Goal: Task Accomplishment & Management: Manage account settings

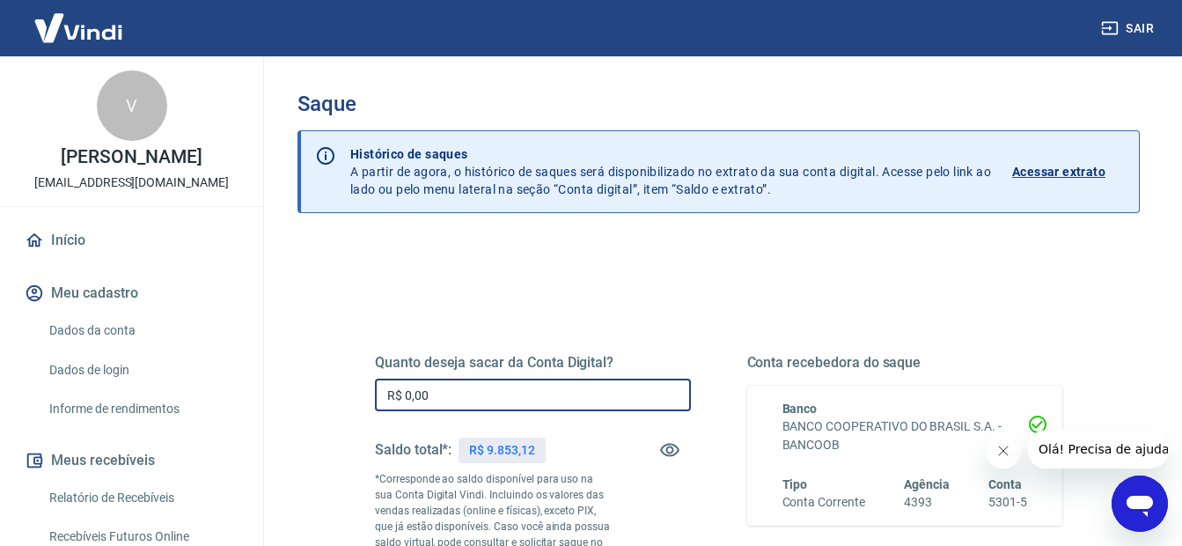
click at [501, 398] on input "R$ 0,00" at bounding box center [533, 394] width 316 height 33
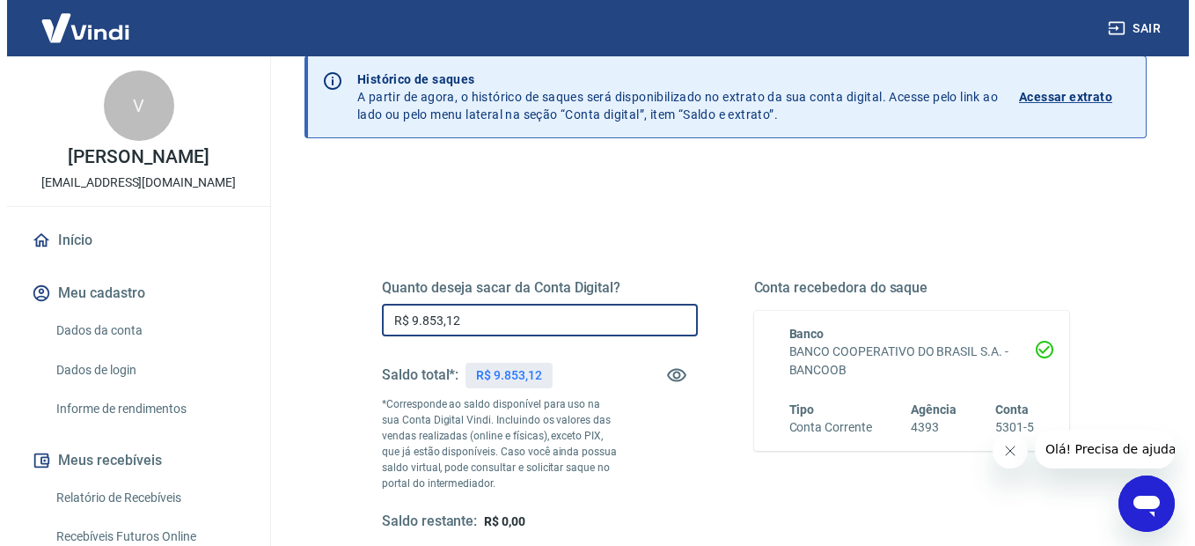
scroll to position [176, 0]
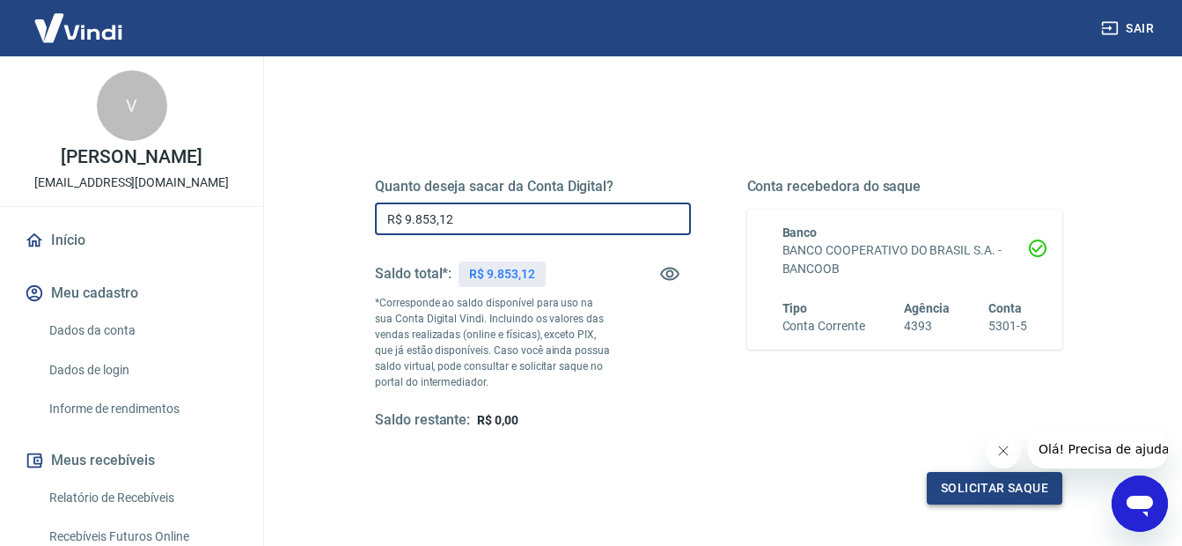
type input "R$ 9.853,12"
click at [971, 476] on button "Solicitar saque" at bounding box center [993, 488] width 135 height 33
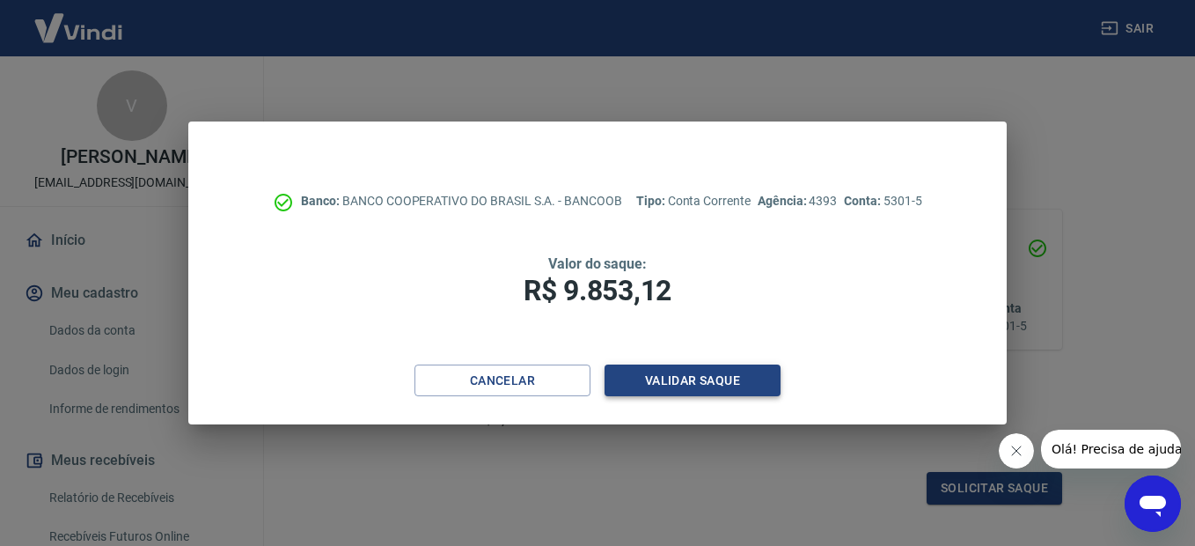
click at [735, 383] on button "Validar saque" at bounding box center [692, 380] width 176 height 33
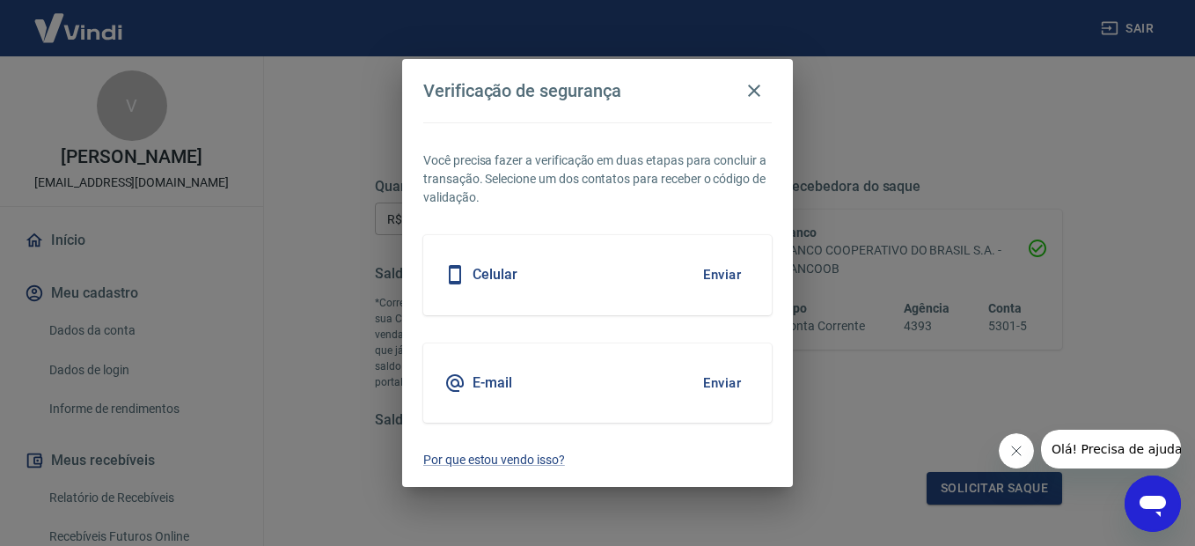
click at [736, 275] on button "Enviar" at bounding box center [721, 274] width 57 height 37
click at [719, 279] on button "Enviar" at bounding box center [721, 274] width 57 height 37
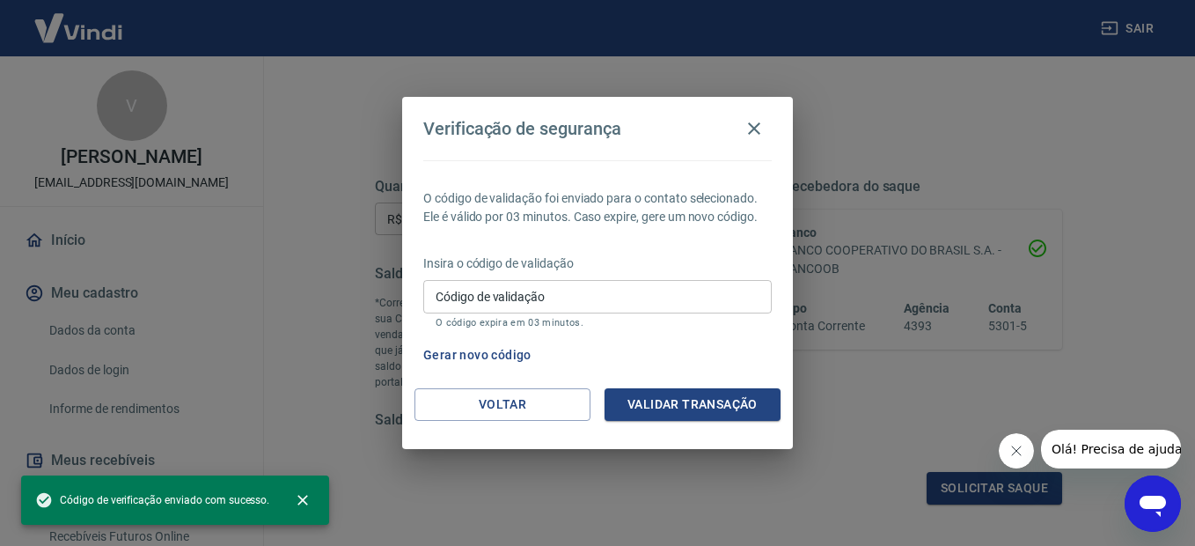
click at [583, 283] on input "Código de validação" at bounding box center [597, 296] width 348 height 33
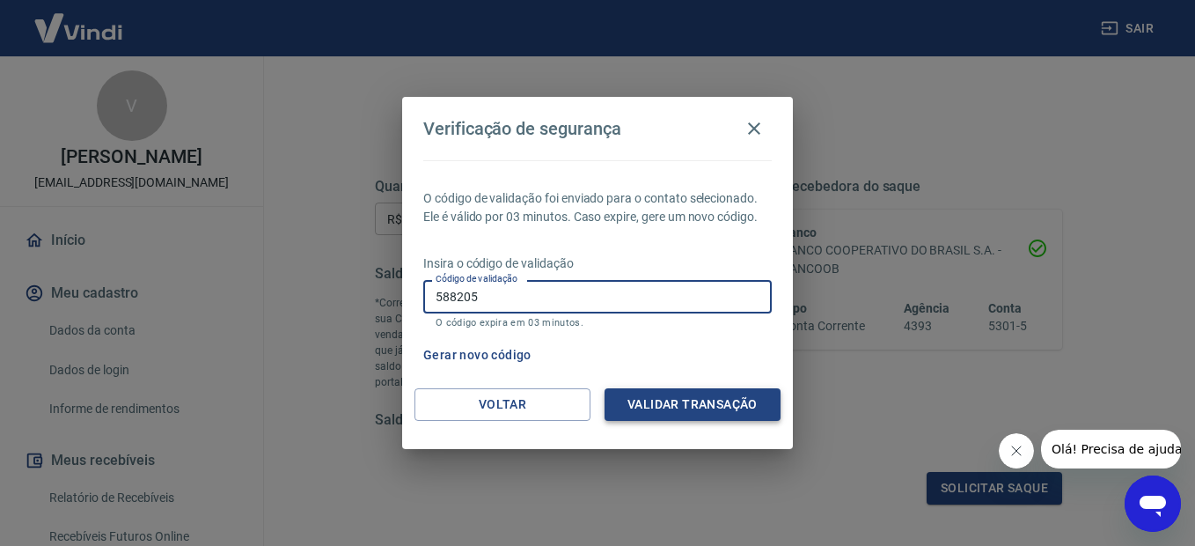
type input "588205"
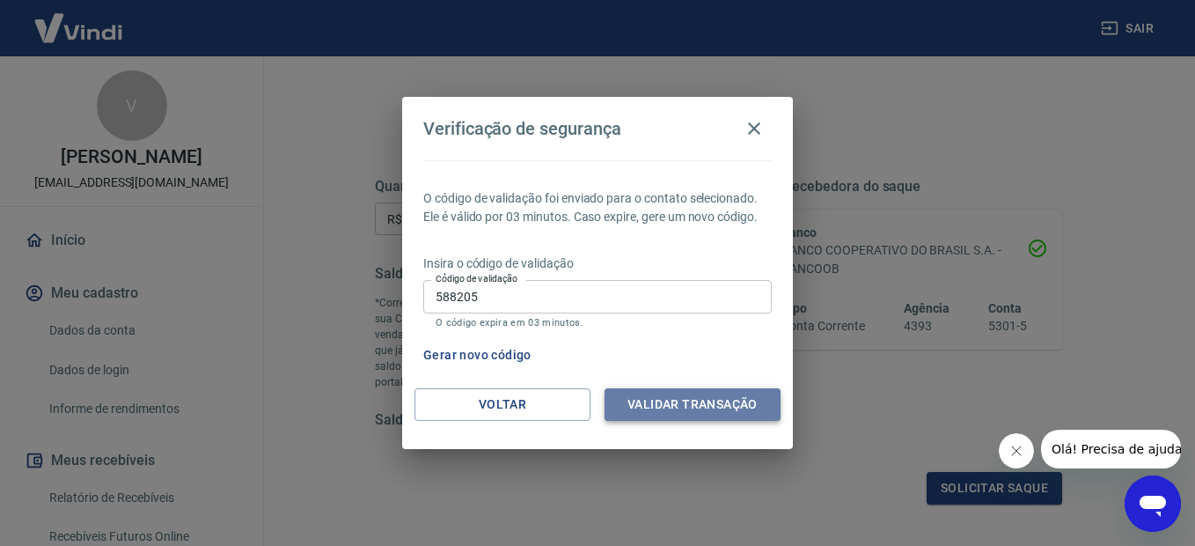
click at [721, 406] on button "Validar transação" at bounding box center [692, 404] width 176 height 33
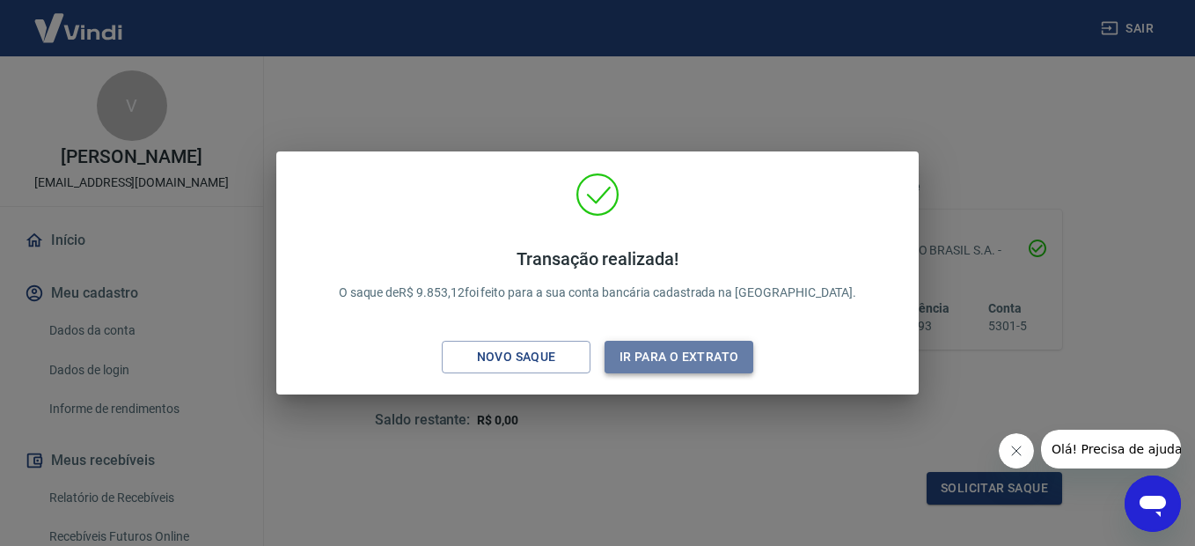
click at [656, 347] on button "Ir para o extrato" at bounding box center [678, 357] width 149 height 33
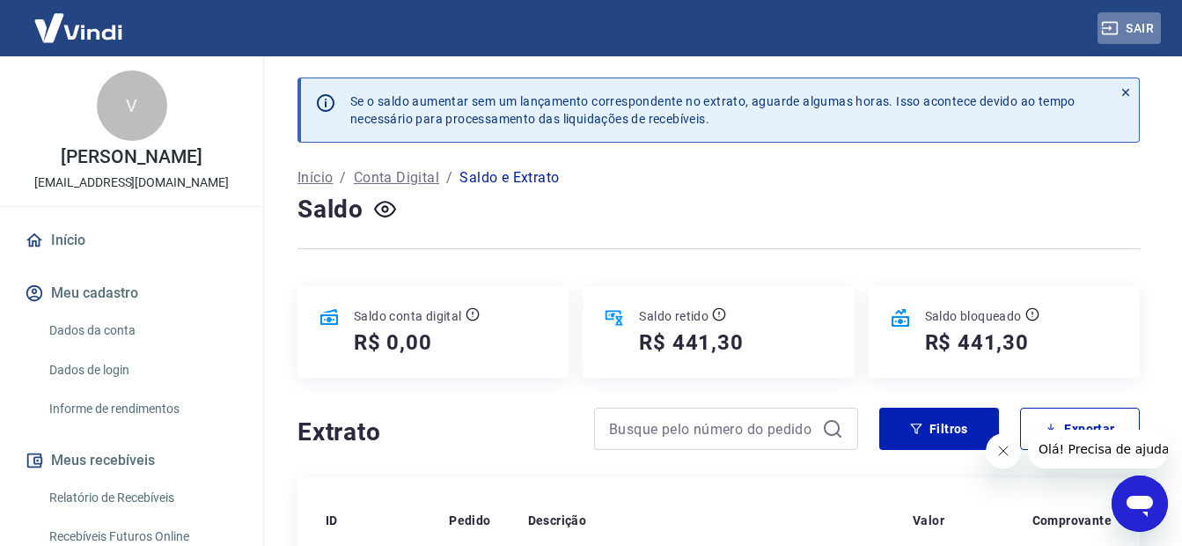
click at [1144, 26] on button "Sair" at bounding box center [1128, 28] width 63 height 33
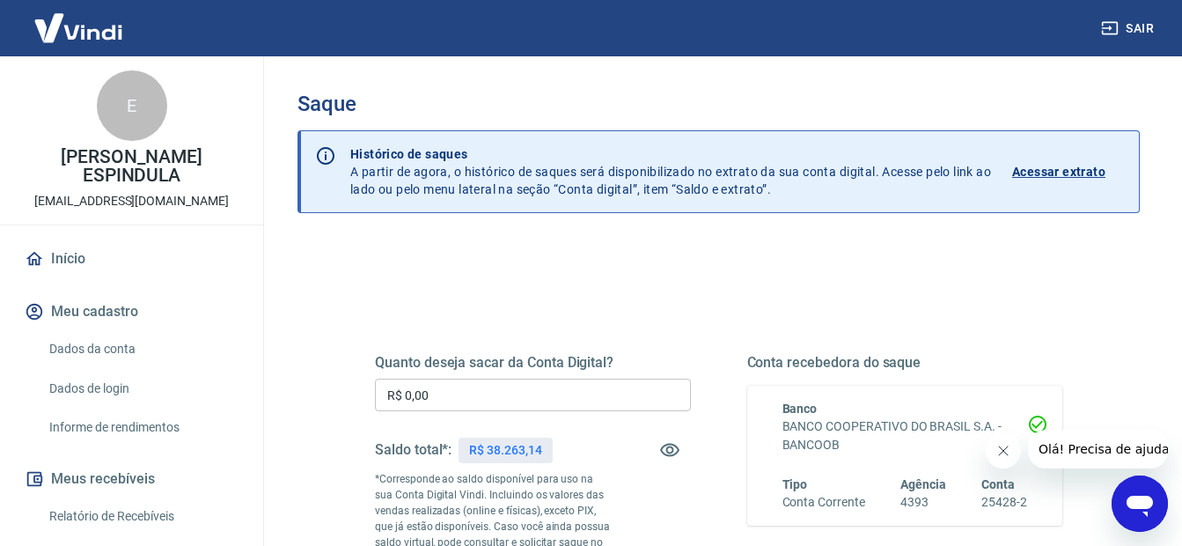
click at [508, 404] on input "R$ 0,00" at bounding box center [533, 394] width 316 height 33
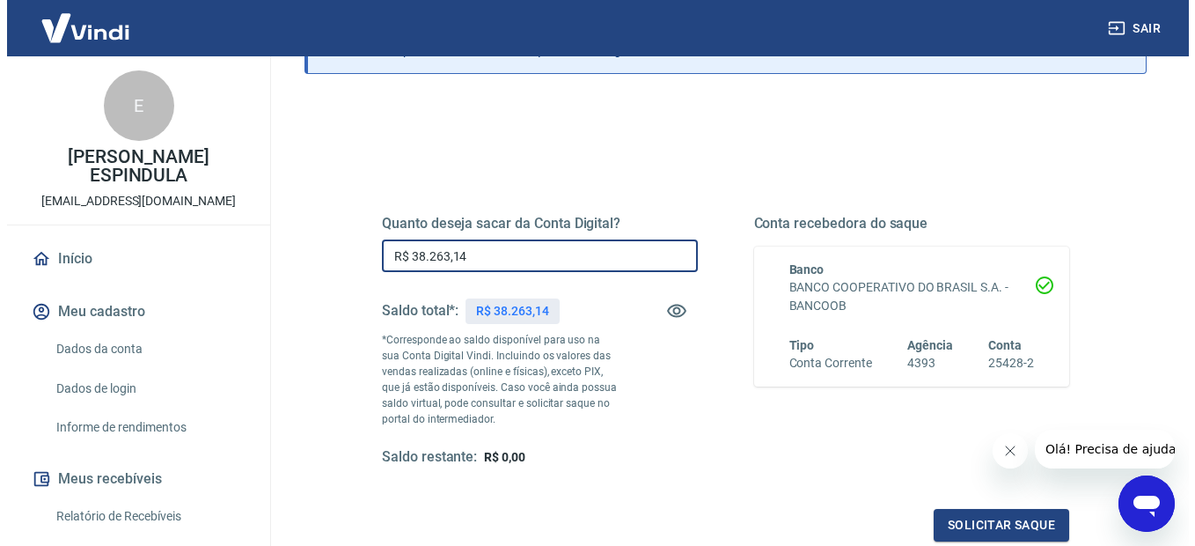
scroll to position [264, 0]
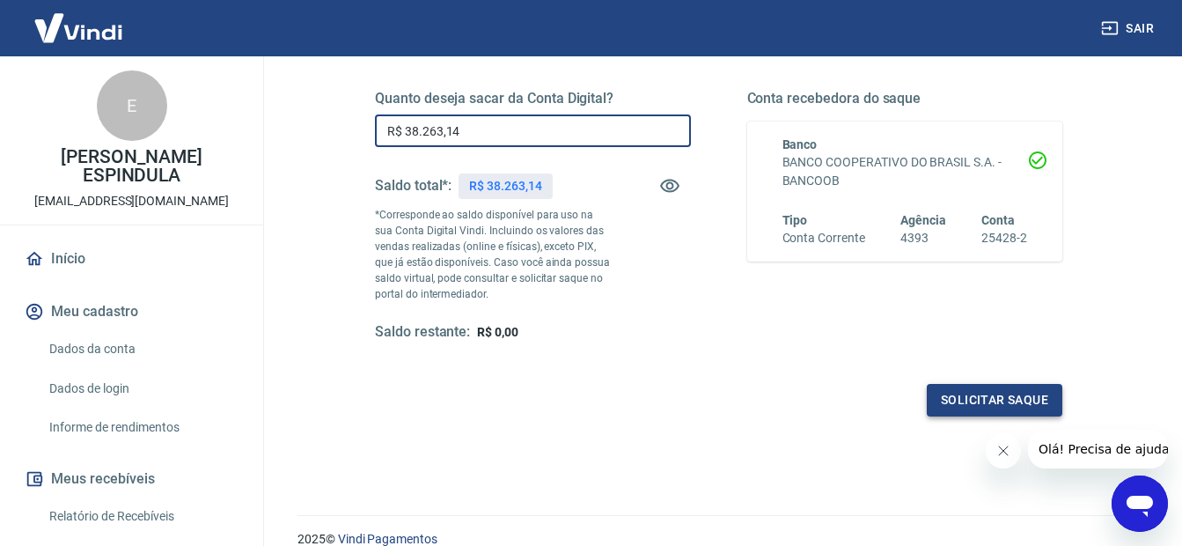
type input "R$ 38.263,14"
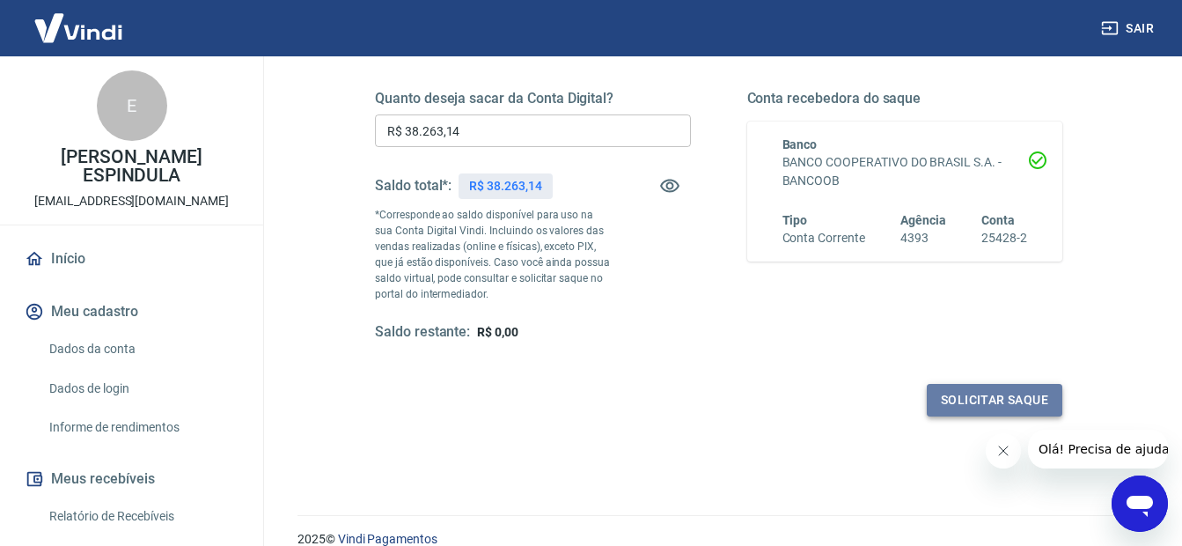
click at [971, 401] on button "Solicitar saque" at bounding box center [993, 400] width 135 height 33
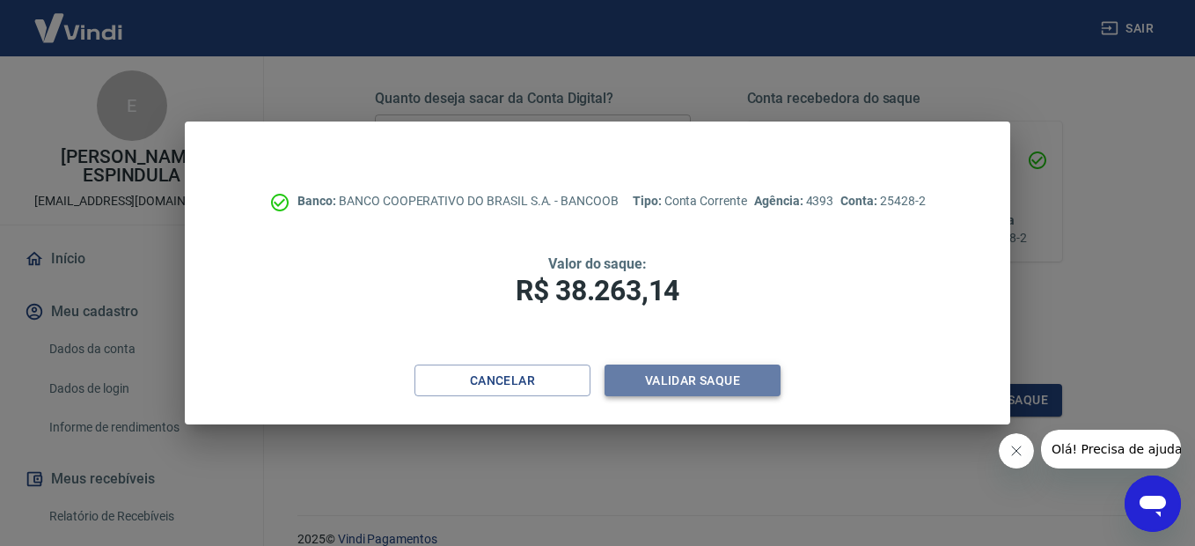
click at [697, 364] on button "Validar saque" at bounding box center [692, 380] width 176 height 33
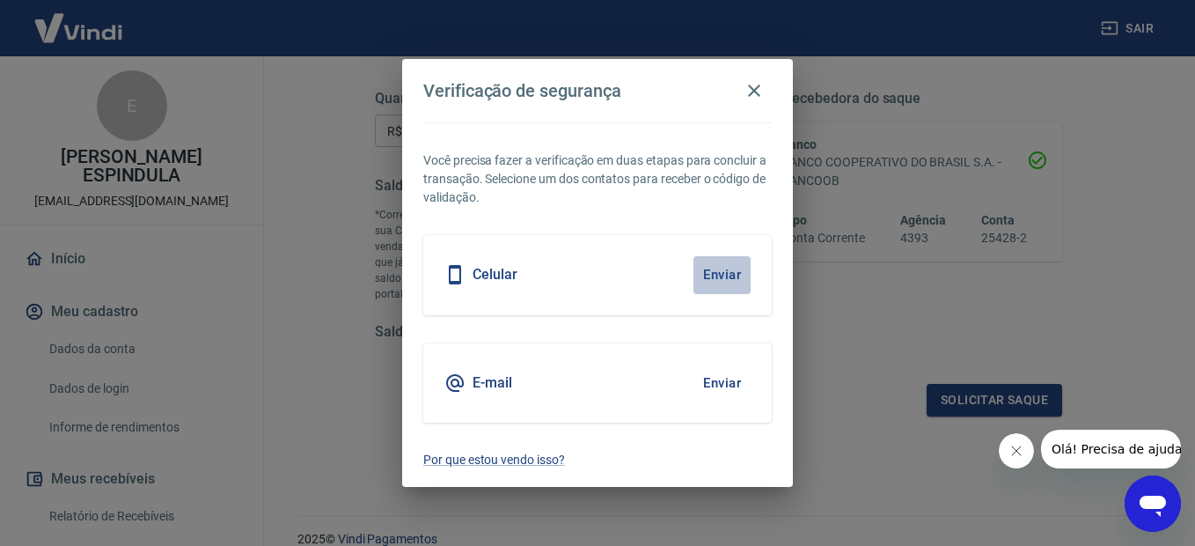
click at [734, 272] on button "Enviar" at bounding box center [721, 274] width 57 height 37
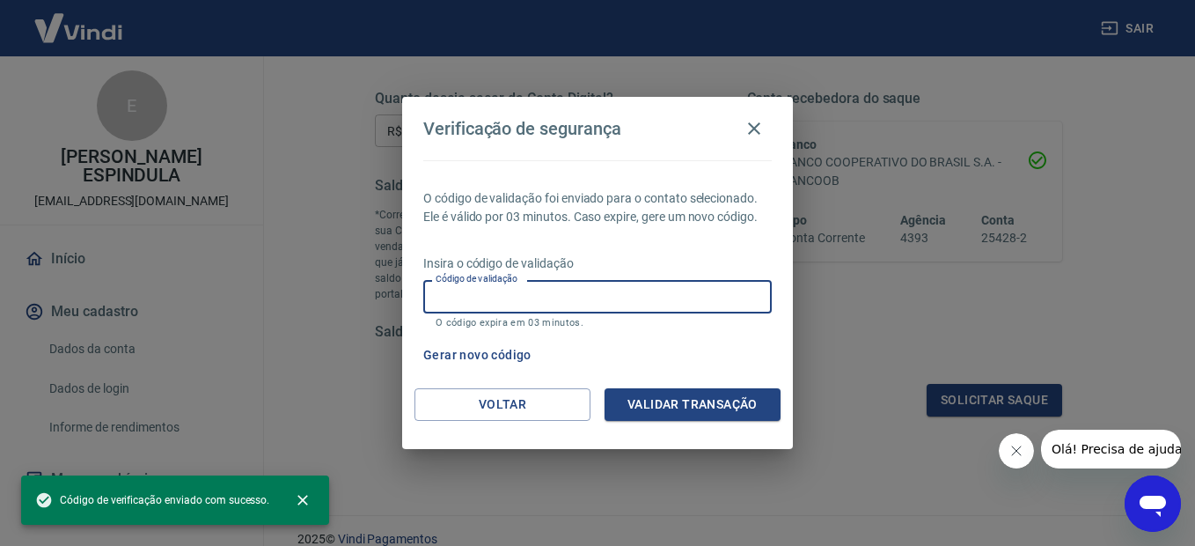
click at [646, 303] on input "Código de validação" at bounding box center [597, 296] width 348 height 33
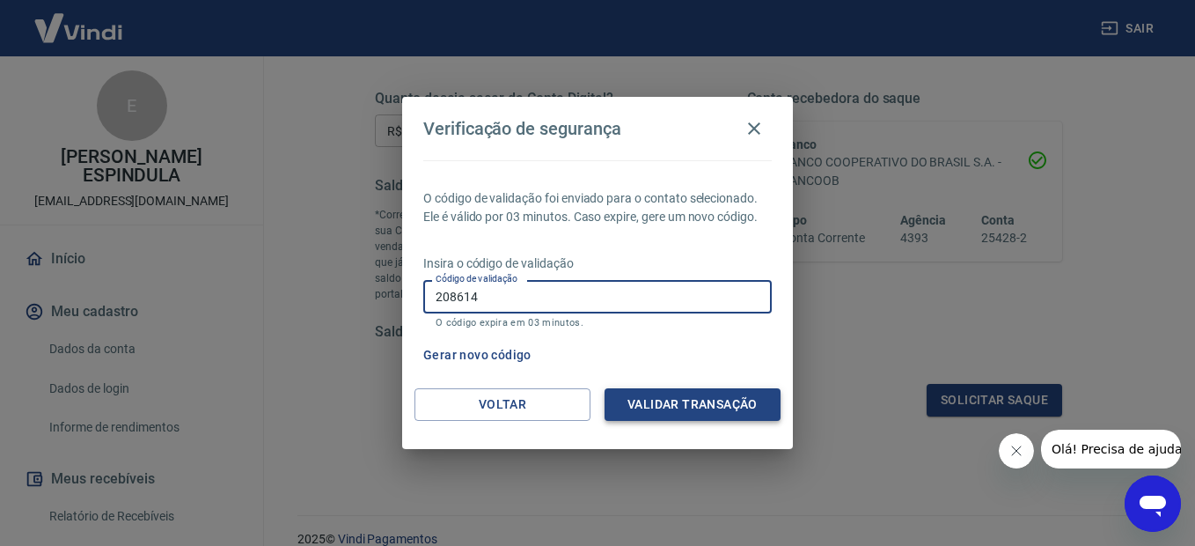
type input "208614"
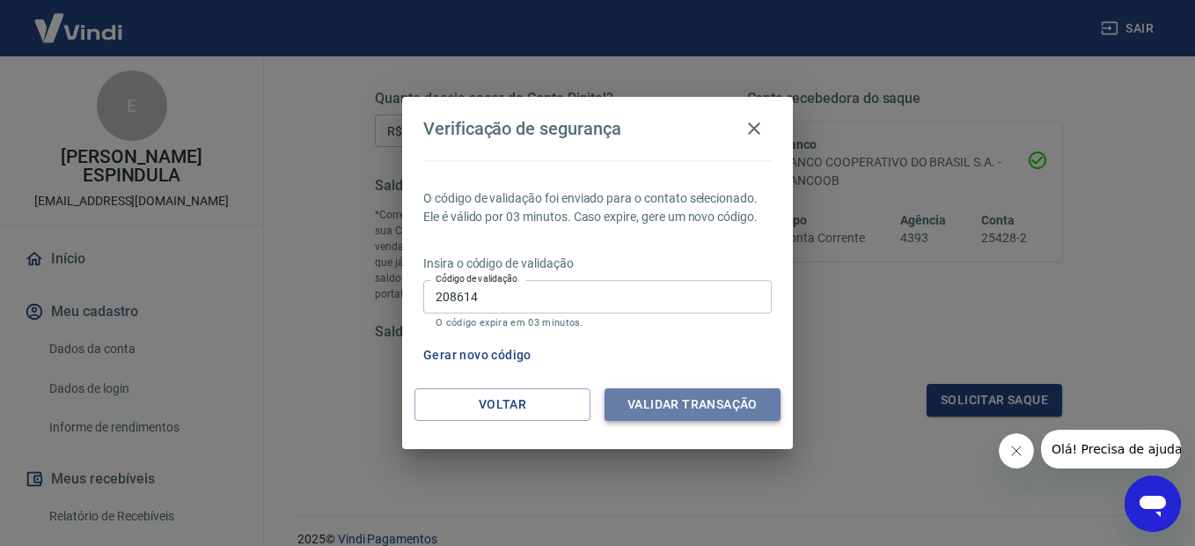
click at [763, 413] on button "Validar transação" at bounding box center [692, 404] width 176 height 33
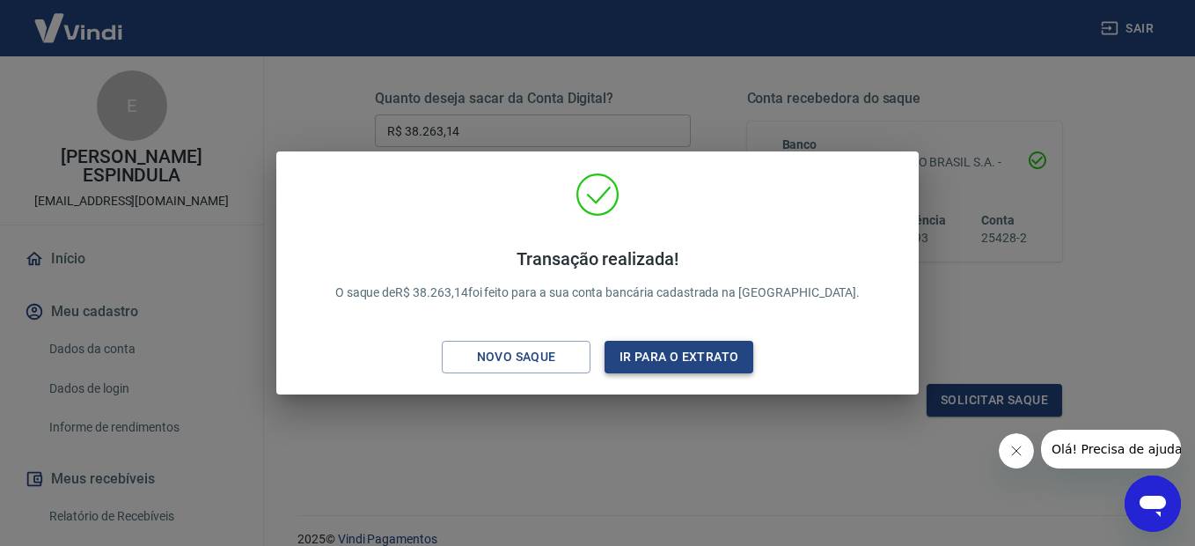
click at [721, 355] on button "Ir para o extrato" at bounding box center [678, 357] width 149 height 33
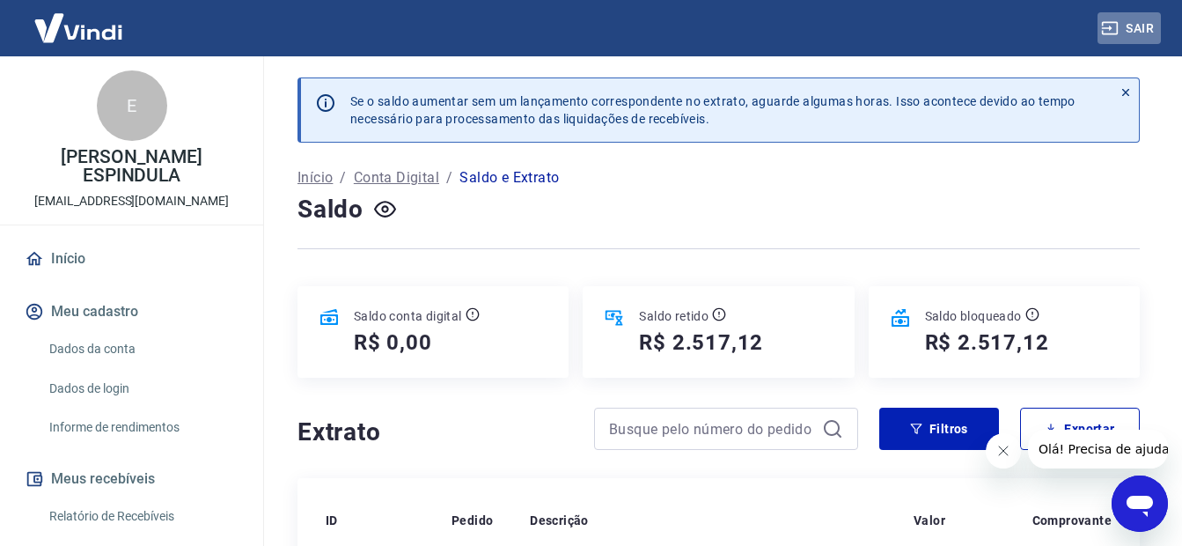
click at [1138, 33] on button "Sair" at bounding box center [1128, 28] width 63 height 33
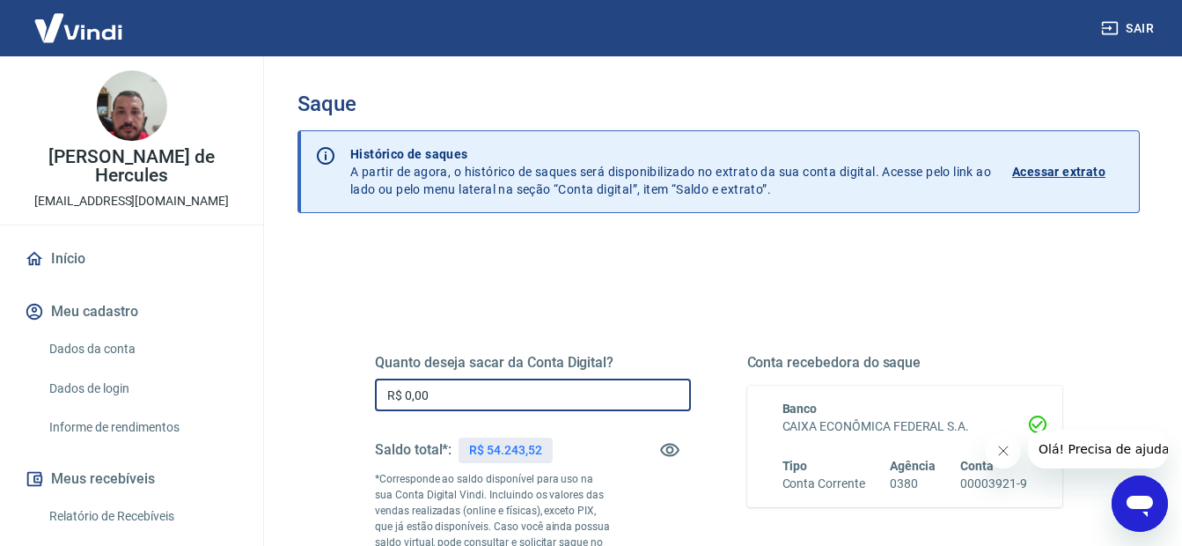
click at [524, 402] on input "R$ 0,00" at bounding box center [533, 394] width 316 height 33
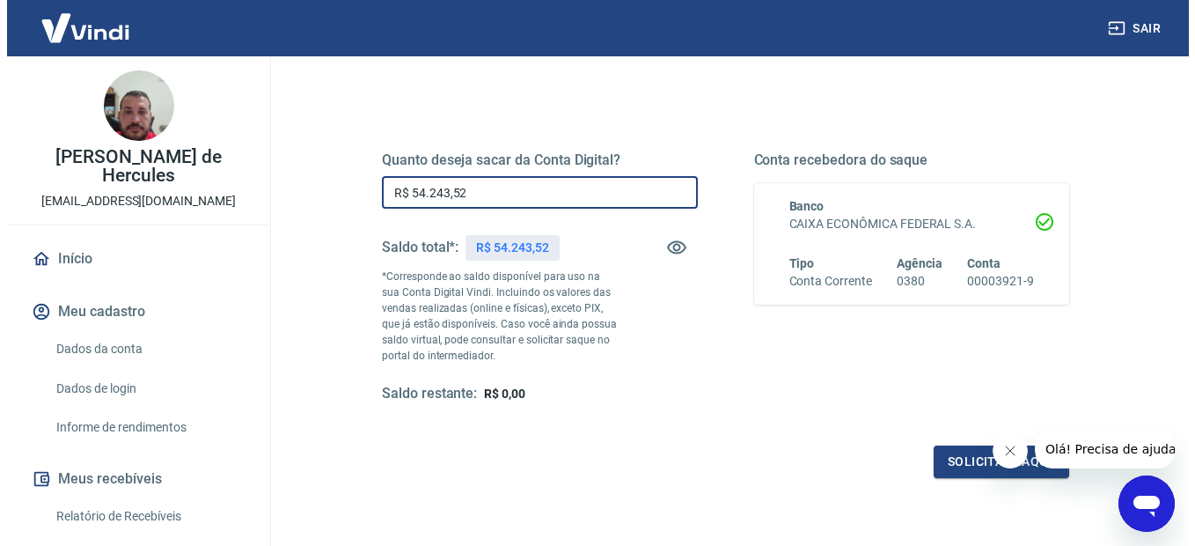
scroll to position [264, 0]
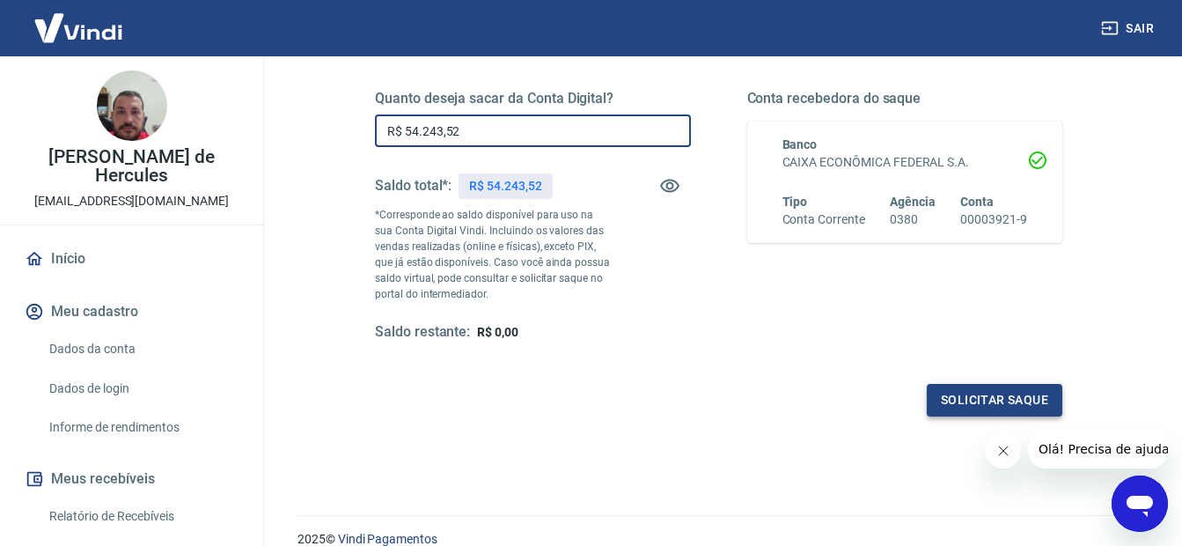
type input "R$ 54.243,52"
click at [999, 404] on button "Solicitar saque" at bounding box center [993, 400] width 135 height 33
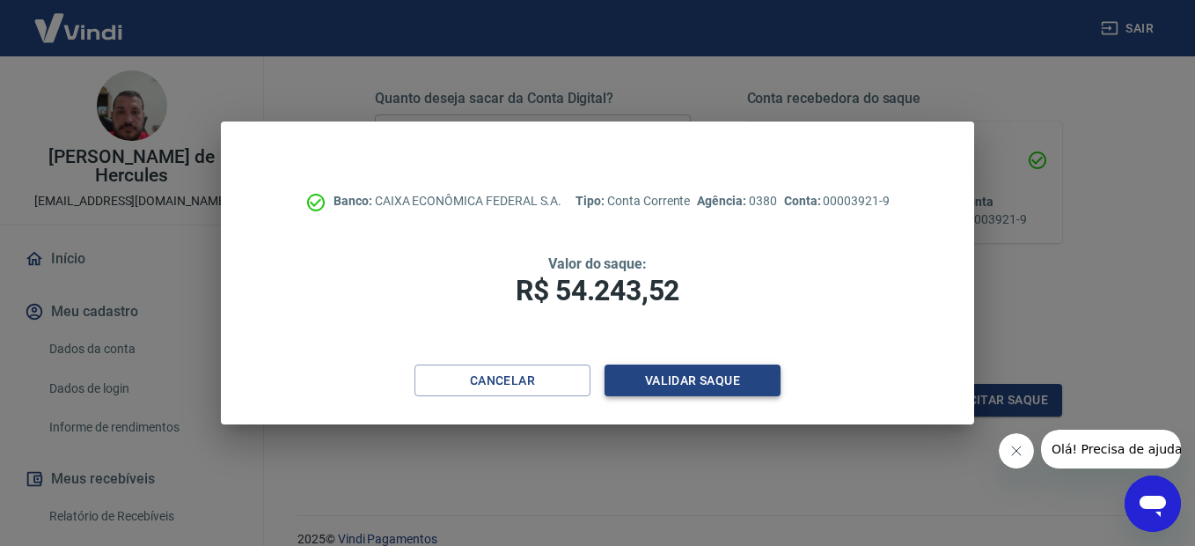
click at [686, 373] on button "Validar saque" at bounding box center [692, 380] width 176 height 33
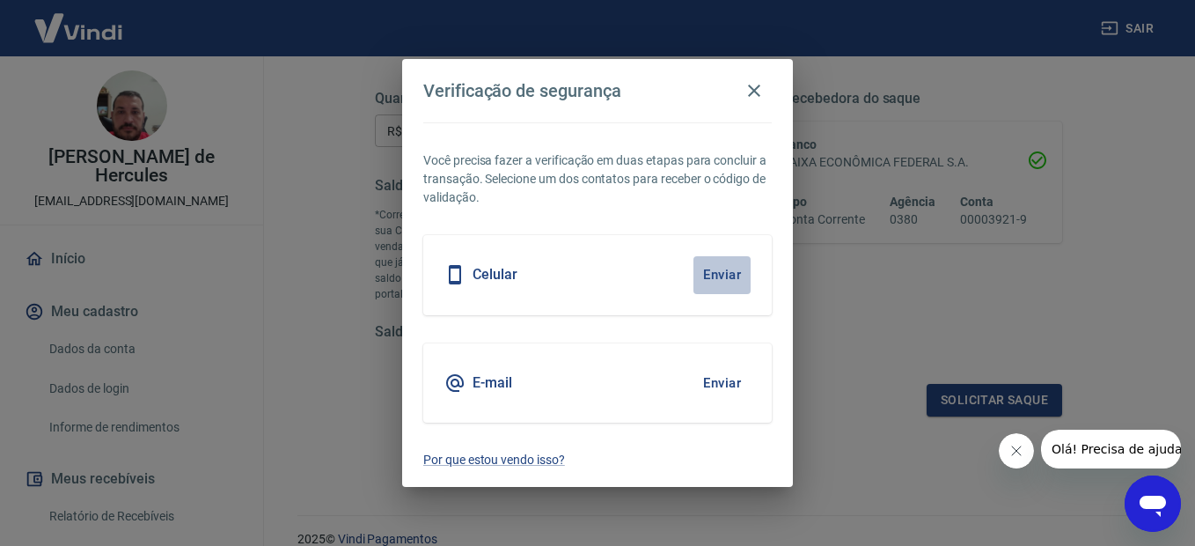
click at [696, 275] on button "Enviar" at bounding box center [721, 274] width 57 height 37
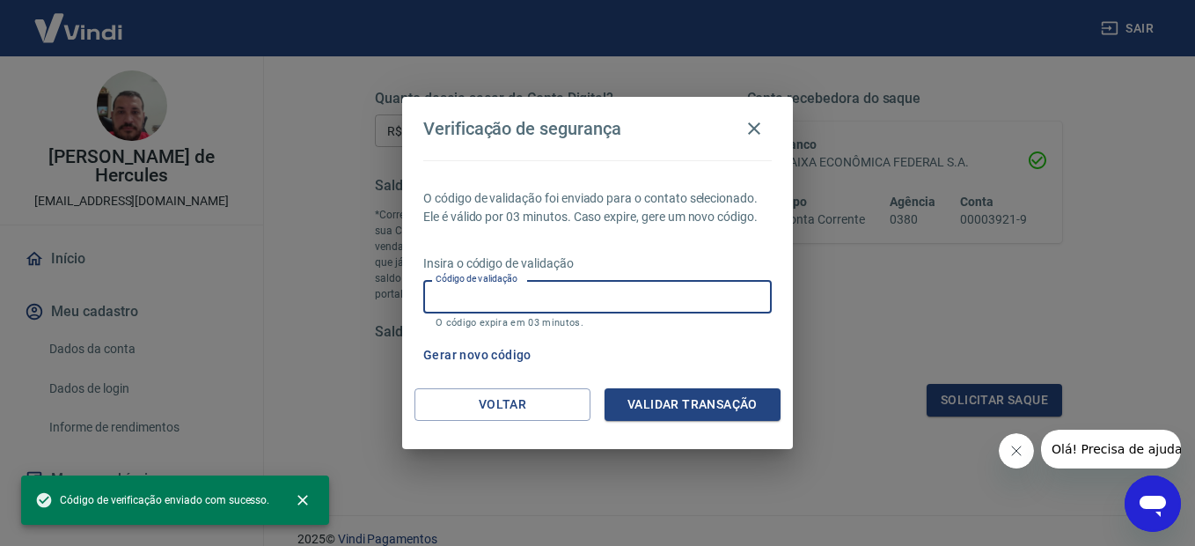
click at [676, 304] on input "Código de validação" at bounding box center [597, 296] width 348 height 33
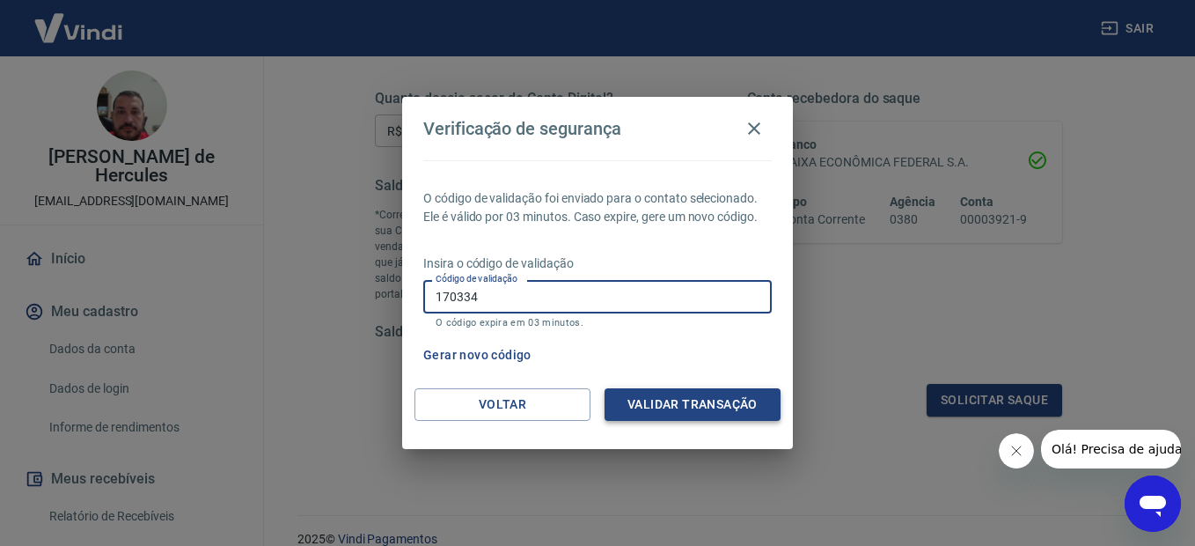
type input "170334"
click at [676, 395] on button "Validar transação" at bounding box center [692, 404] width 176 height 33
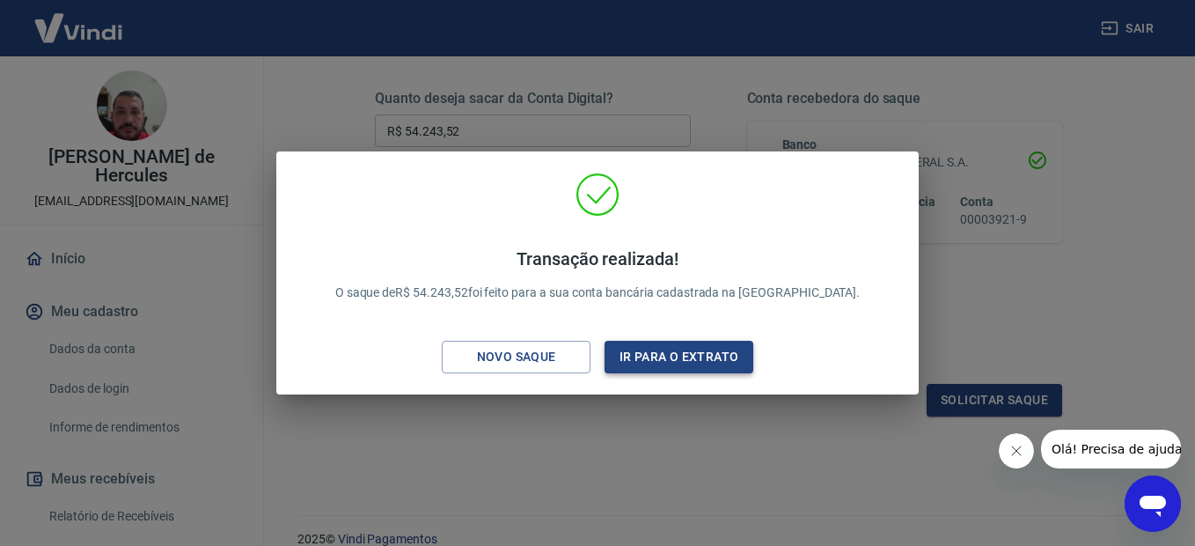
click at [687, 356] on button "Ir para o extrato" at bounding box center [678, 357] width 149 height 33
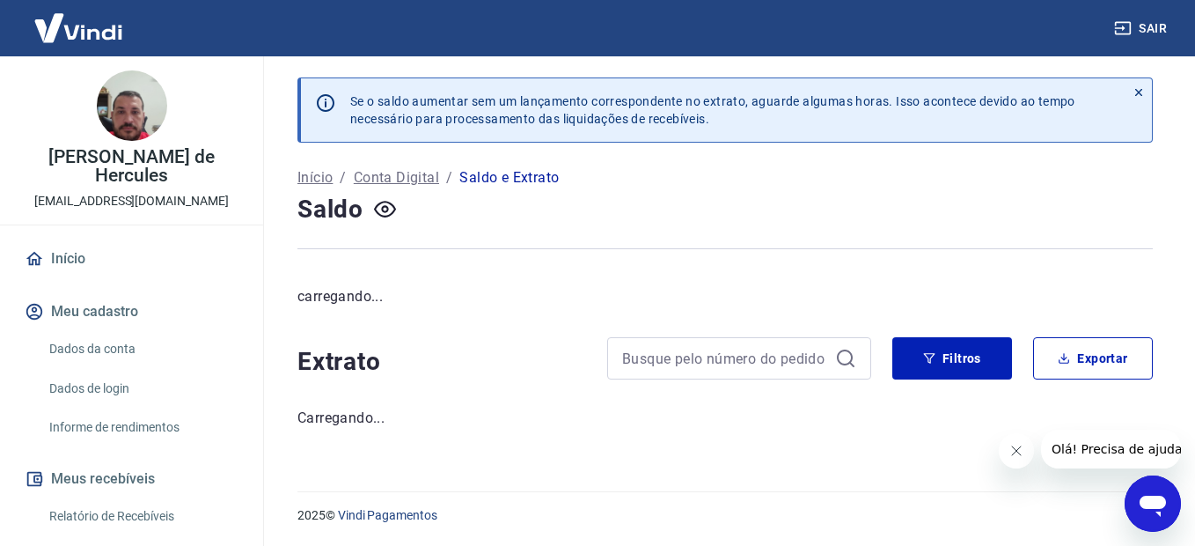
click at [1146, 28] on button "Sair" at bounding box center [1141, 28] width 63 height 33
